Goal: Navigation & Orientation: Find specific page/section

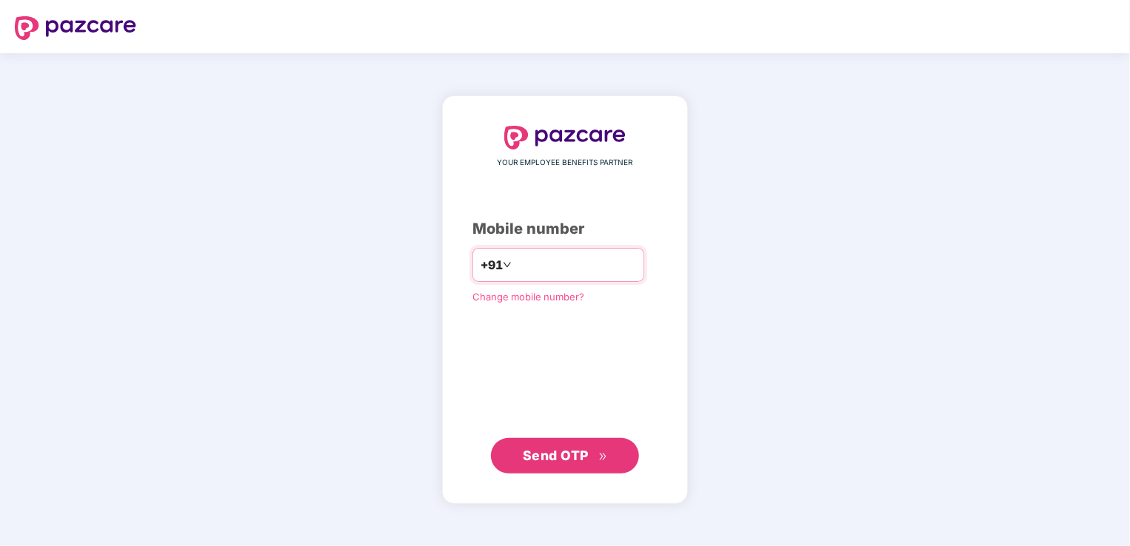
click at [520, 264] on input "number" at bounding box center [575, 265] width 121 height 24
type input "**********"
click at [574, 463] on span "Send OTP" at bounding box center [565, 455] width 85 height 21
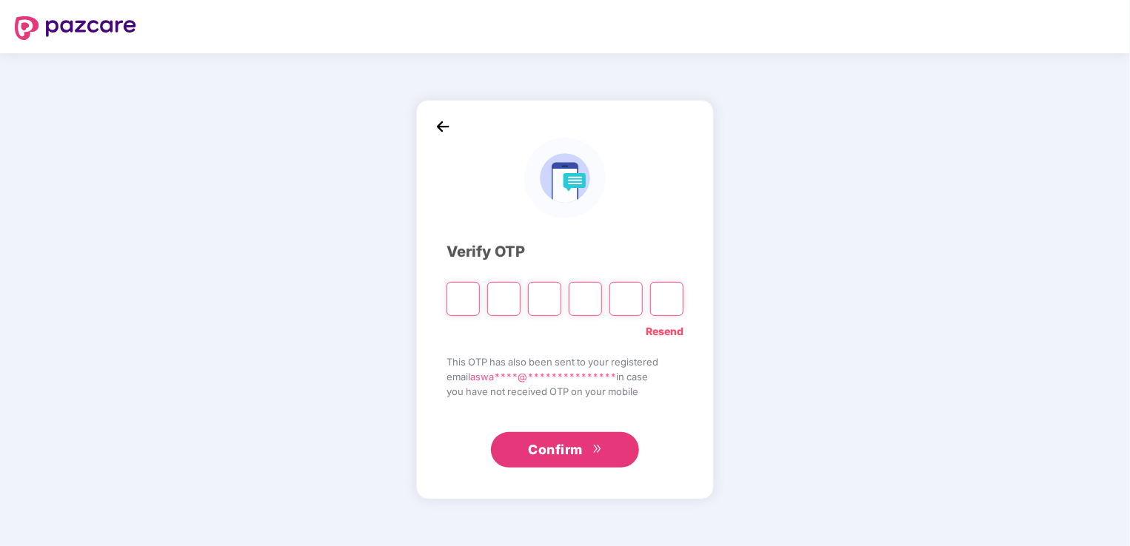
type input "*"
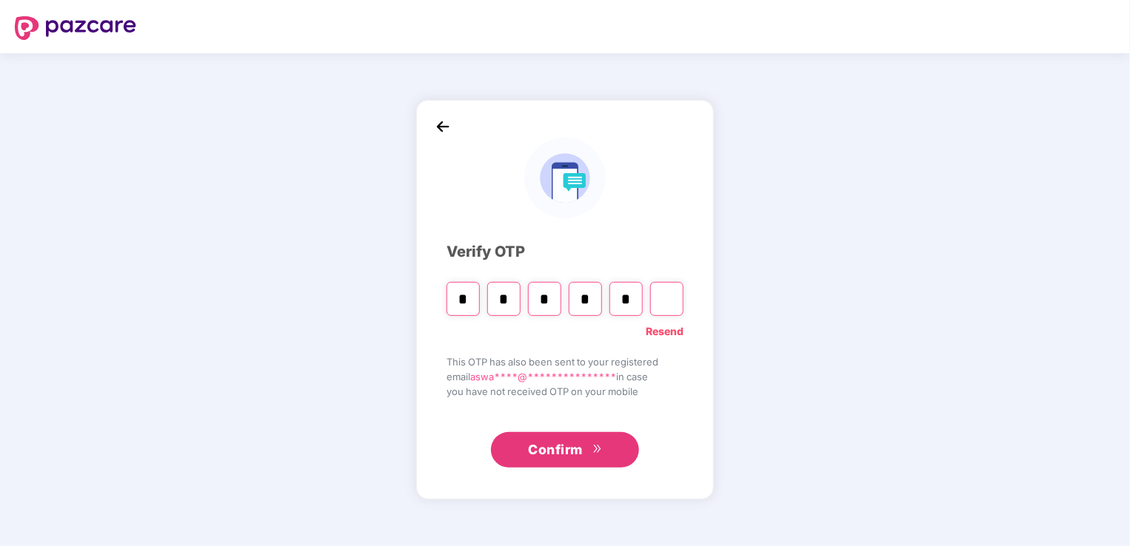
type input "*"
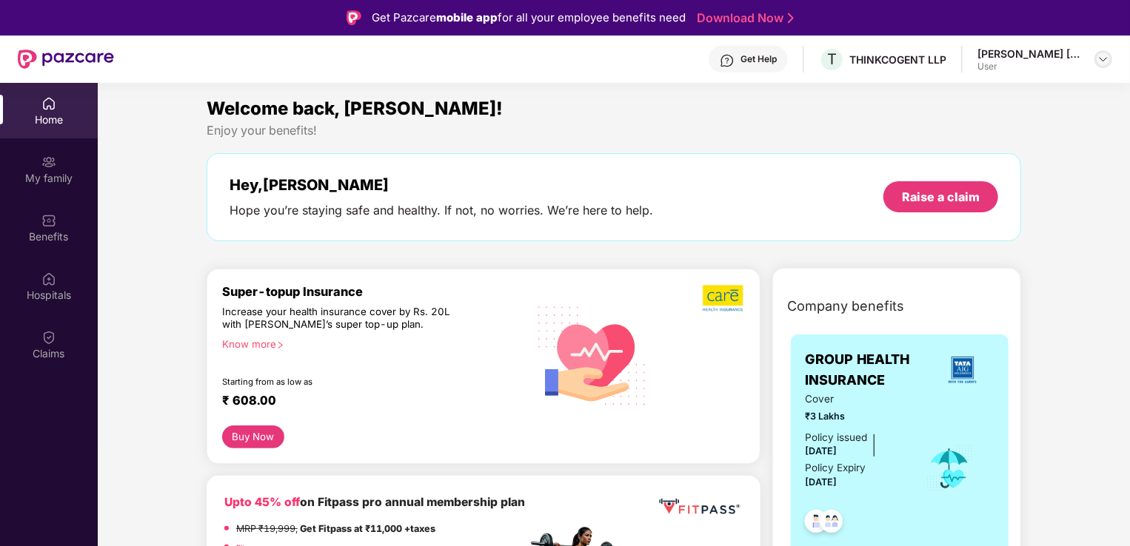
click at [1102, 59] on img at bounding box center [1103, 59] width 12 height 12
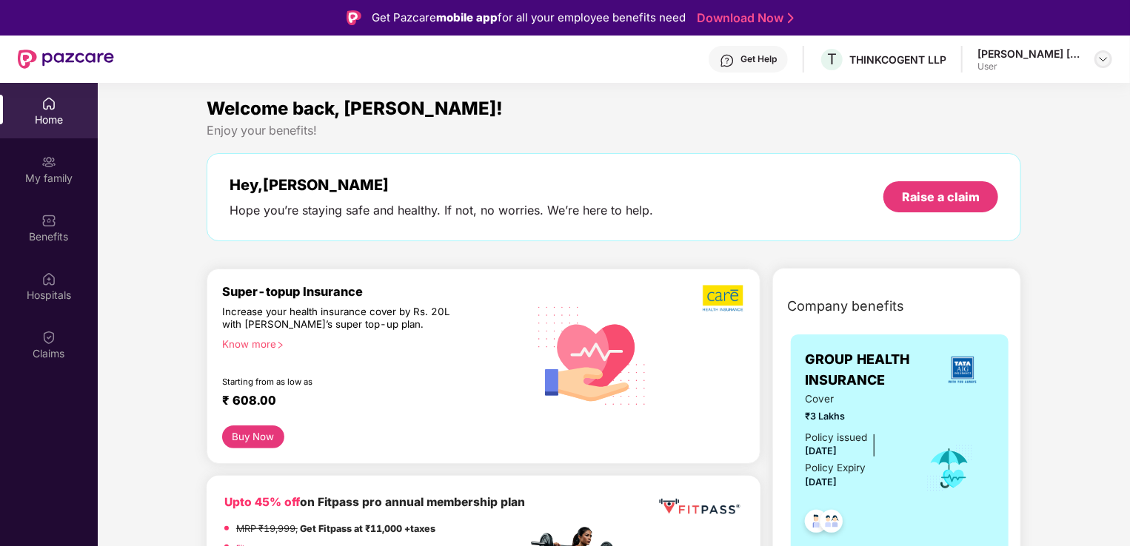
click at [1101, 58] on img at bounding box center [1103, 59] width 12 height 12
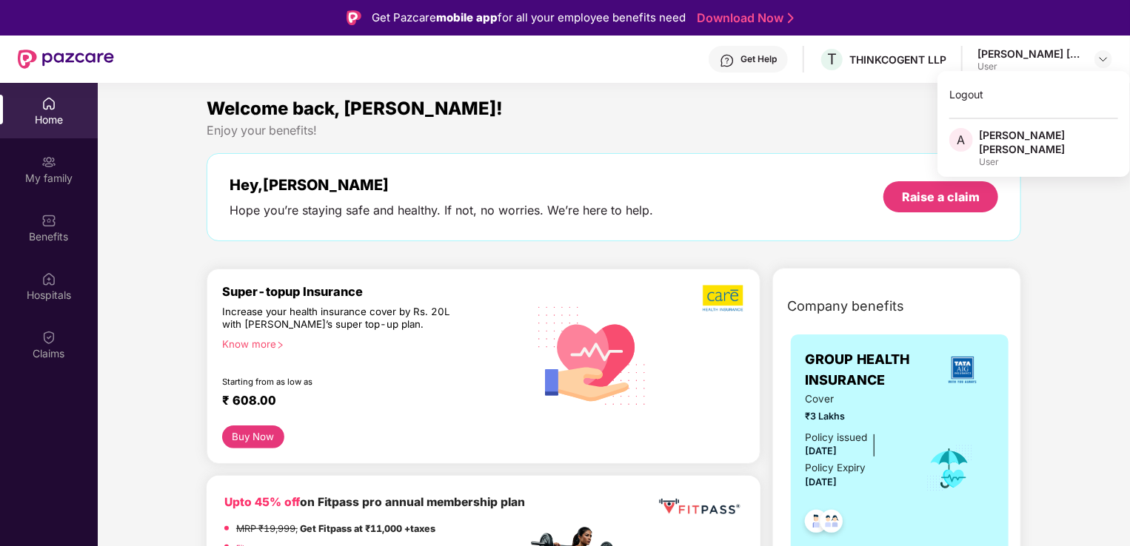
click at [788, 152] on div "Welcome back, [PERSON_NAME]! Enjoy your benefits! Hey, [PERSON_NAME] Hope you’r…" at bounding box center [614, 175] width 826 height 161
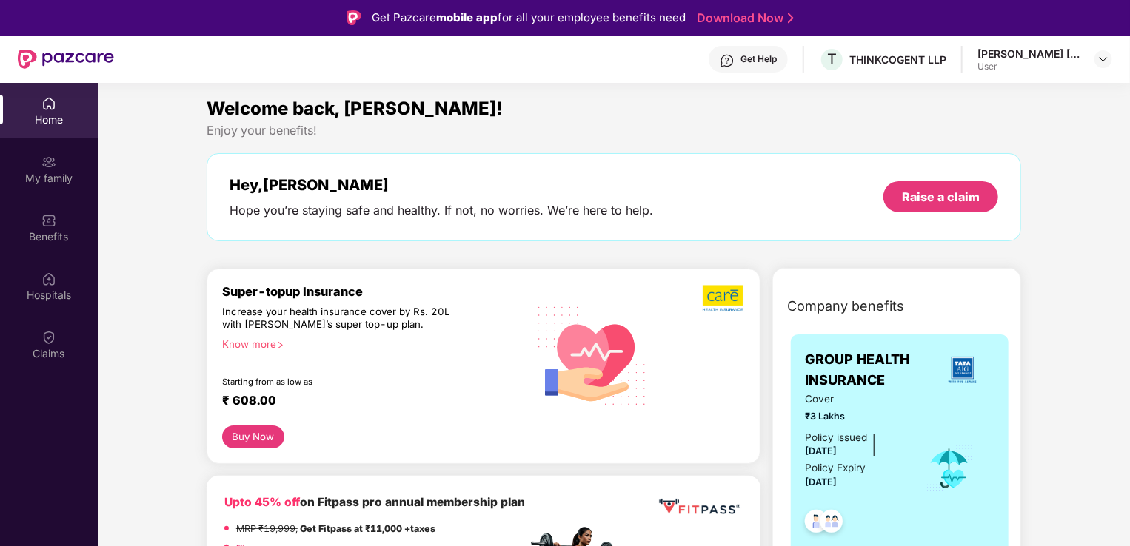
click at [583, 129] on div "Enjoy your benefits!" at bounding box center [614, 131] width 814 height 16
